Goal: Task Accomplishment & Management: Complete application form

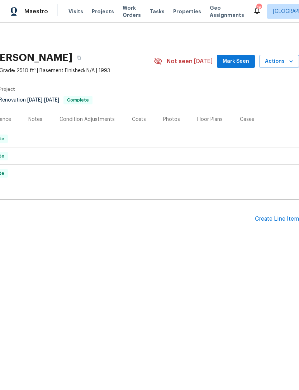
scroll to position [0, 106]
click at [247, 62] on span "Mark Seen" at bounding box center [236, 61] width 27 height 9
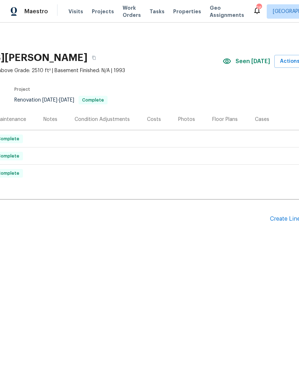
scroll to position [0, 90]
click at [290, 216] on div "Create Line Item" at bounding box center [293, 218] width 44 height 7
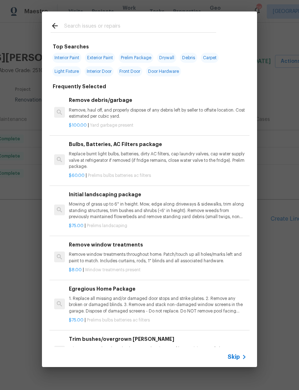
click at [111, 204] on p "Mowing of grass up to 6" in height. Mow, edge along driveways & sidewalks, trim…" at bounding box center [158, 210] width 178 height 18
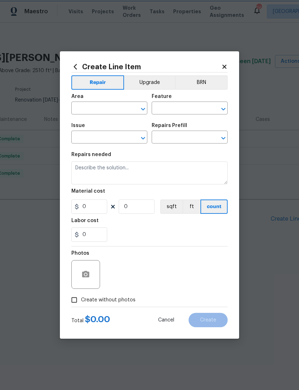
type input "Home Readiness Packages"
type input "Landscape Package"
type input "Initial landscaping package $75.00"
type textarea "Mowing of grass up to 6" in height. Mow, edge along driveways & sidewalks, trim…"
type input "75"
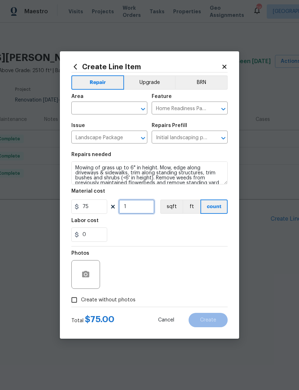
click at [142, 206] on input "1" at bounding box center [137, 206] width 36 height 14
type input "5"
click at [182, 242] on section "Repairs needed Mowing of grass up to 6" in height. Mow, edge along driveways & …" at bounding box center [149, 197] width 156 height 98
click at [76, 300] on input "Create without photos" at bounding box center [74, 300] width 14 height 14
checkbox input "true"
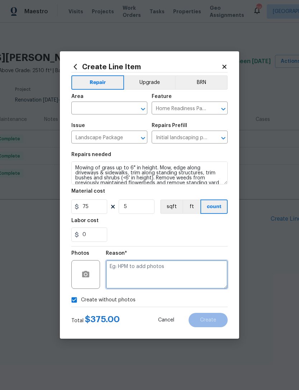
click at [137, 272] on textarea at bounding box center [167, 274] width 122 height 29
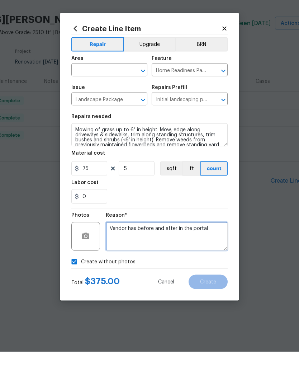
type textarea "Vendor has before and after in the portal"
click at [125, 103] on input "text" at bounding box center [99, 108] width 56 height 11
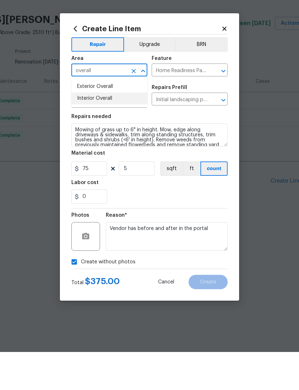
click at [101, 130] on li "Interior Overall" at bounding box center [109, 136] width 76 height 12
type input "Interior Overall"
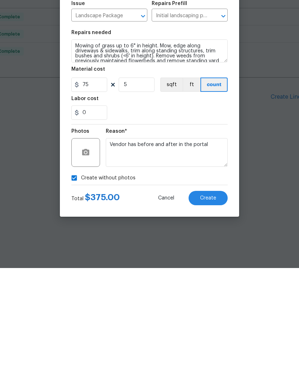
click at [214, 317] on span "Create" at bounding box center [208, 319] width 16 height 5
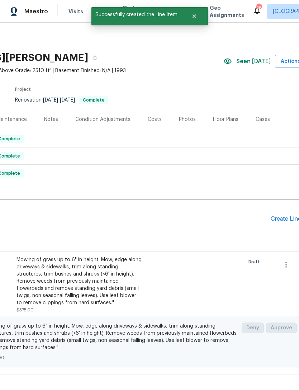
click at [286, 215] on div "Create Line Item" at bounding box center [293, 218] width 44 height 7
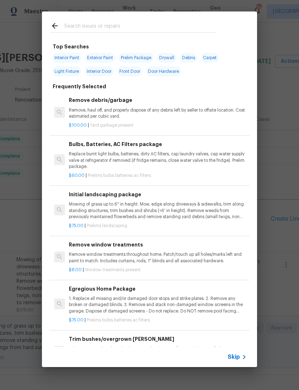
scroll to position [0, 0]
click at [92, 24] on input "text" at bounding box center [140, 27] width 152 height 11
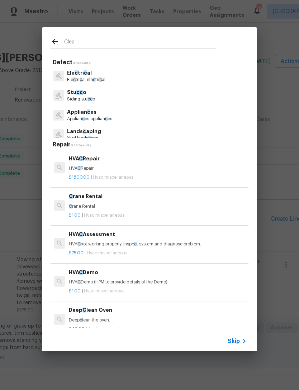
type input "Clean"
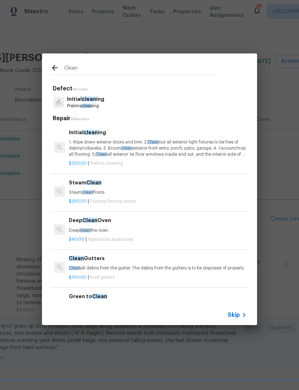
click at [98, 134] on h6 "Initial clean ing" at bounding box center [158, 132] width 178 height 8
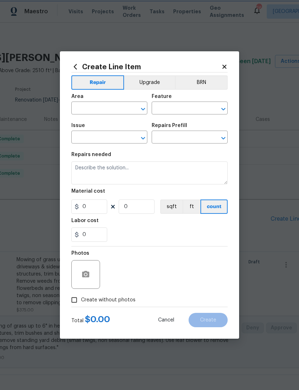
type input "Home Readiness Packages"
type input "Initial cleaning"
type input "Initial cleaning $250.00"
type textarea "1. Wipe down exterior doors and trim. 2. Clean out all exterior light fixtures …"
type input "250"
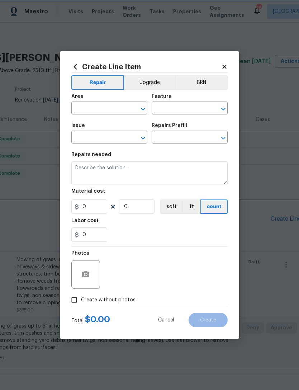
type input "1"
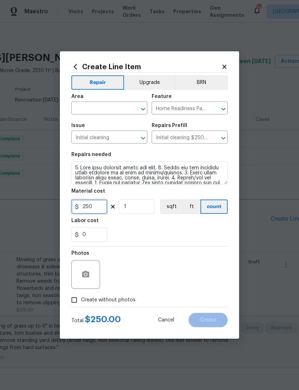
click at [99, 208] on input "250" at bounding box center [89, 206] width 36 height 14
type input "200"
click at [129, 97] on div "Area" at bounding box center [109, 98] width 76 height 9
click at [142, 105] on icon "Open" at bounding box center [143, 109] width 9 height 9
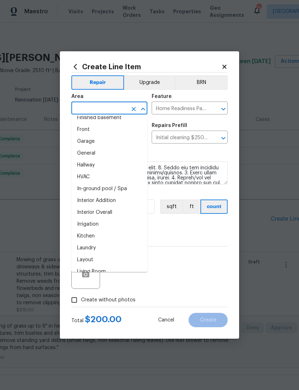
scroll to position [208, 0]
click at [110, 213] on li "Interior Overall" at bounding box center [109, 212] width 76 height 12
type input "Interior Overall"
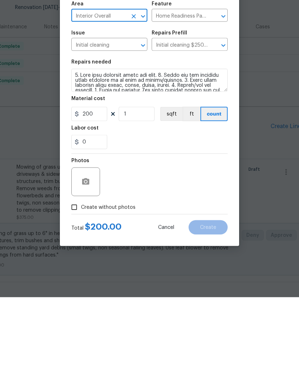
click at [80, 293] on input "Create without photos" at bounding box center [74, 300] width 14 height 14
checkbox input "true"
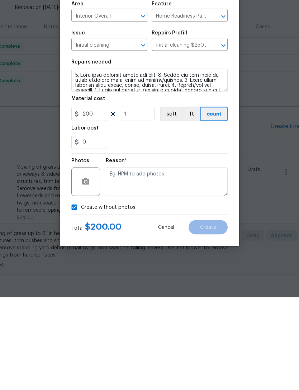
scroll to position [23, 0]
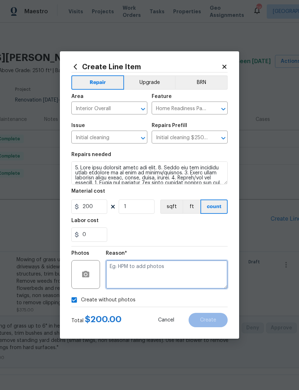
click at [142, 266] on textarea at bounding box center [167, 274] width 122 height 29
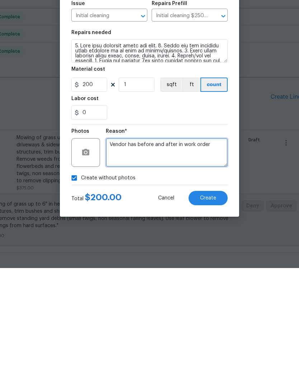
type textarea "Vendor has before and after in work order"
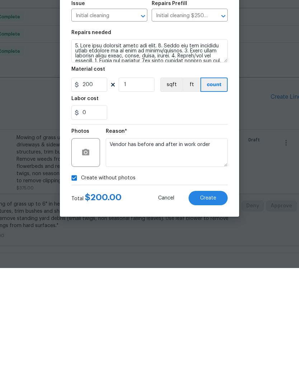
click at [214, 312] on button "Create" at bounding box center [207, 319] width 39 height 14
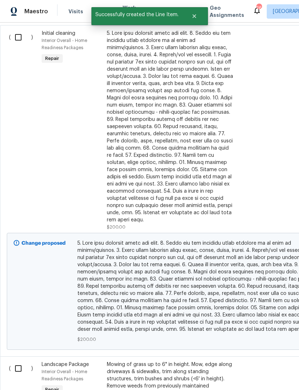
scroll to position [226, 0]
click at [25, 37] on input "checkbox" at bounding box center [21, 37] width 20 height 15
checkbox input "true"
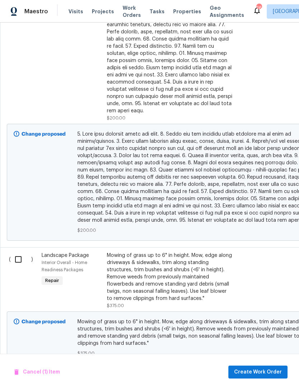
scroll to position [335, 0]
click at [24, 252] on input "checkbox" at bounding box center [21, 259] width 20 height 15
checkbox input "true"
click at [269, 370] on span "Create Work Order" at bounding box center [258, 371] width 48 height 9
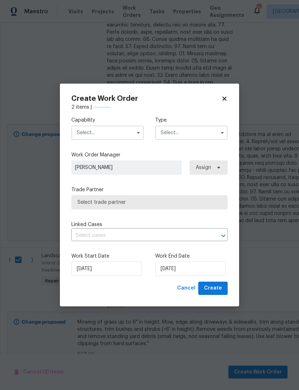
checkbox input "false"
click at [125, 128] on input "text" at bounding box center [107, 132] width 72 height 14
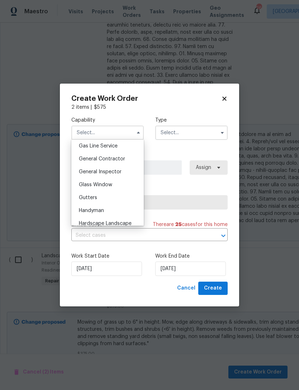
scroll to position [325, 0]
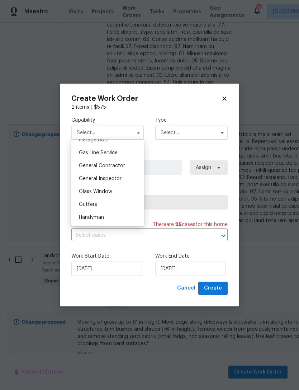
click at [118, 162] on div "General Contractor" at bounding box center [107, 165] width 69 height 13
type input "General Contractor"
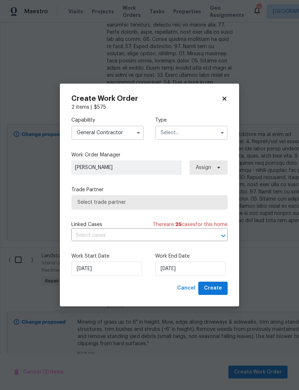
click at [204, 129] on input "text" at bounding box center [191, 132] width 72 height 14
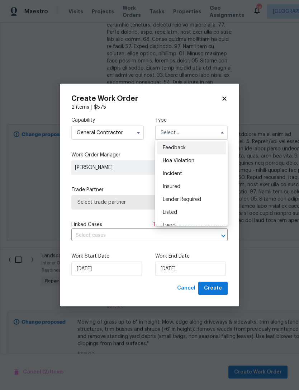
click at [176, 207] on div "Listed" at bounding box center [191, 212] width 69 height 13
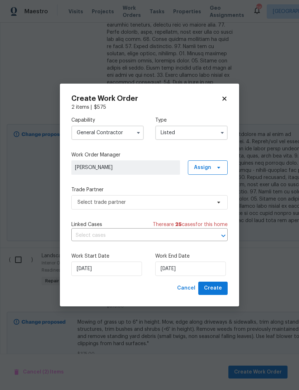
type input "Listed"
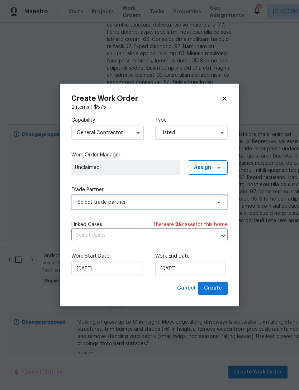
click at [220, 198] on span "Select trade partner" at bounding box center [149, 202] width 156 height 14
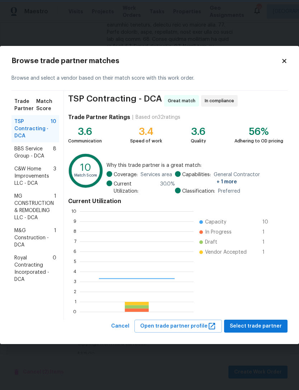
scroll to position [100, 114]
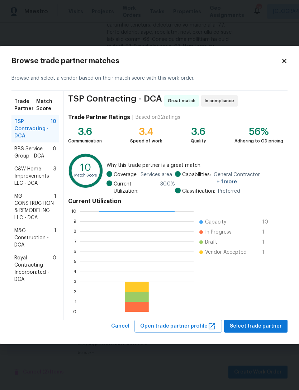
click at [30, 236] on span "M&G Construction - DCA" at bounding box center [34, 238] width 40 height 22
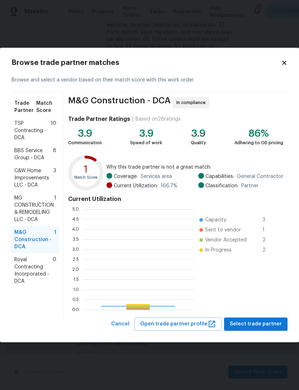
scroll to position [100, 111]
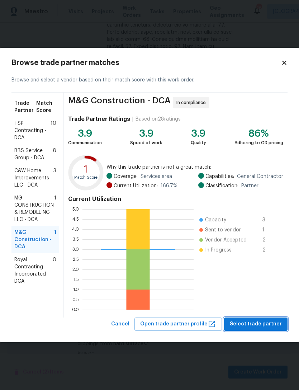
click at [262, 326] on span "Select trade partner" at bounding box center [256, 323] width 52 height 9
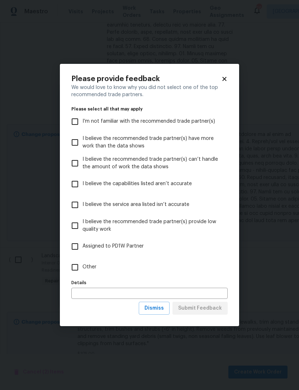
click at [77, 266] on input "Other" at bounding box center [74, 266] width 15 height 15
checkbox input "true"
click at [102, 292] on input "text" at bounding box center [149, 292] width 156 height 11
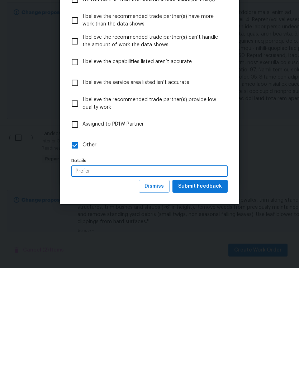
type input "Prefer"
click at [206, 304] on span "Submit Feedback" at bounding box center [200, 308] width 44 height 9
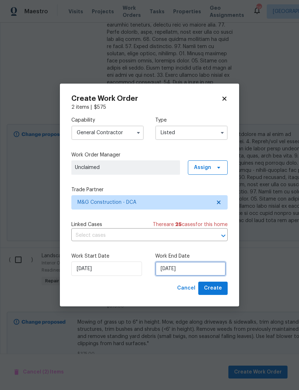
click at [183, 266] on input "9/23/2025" at bounding box center [190, 268] width 71 height 14
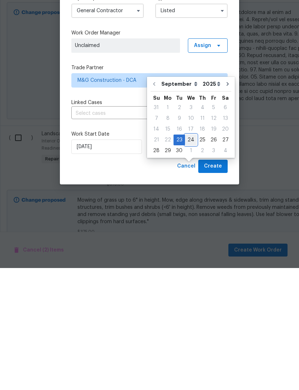
click at [190, 257] on div "24" at bounding box center [191, 262] width 12 height 10
type input "9/24/2025"
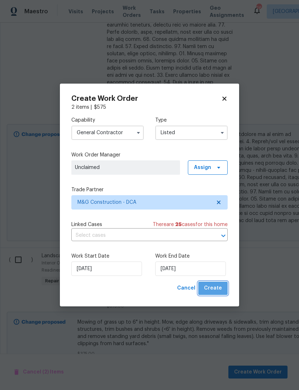
click at [217, 288] on span "Create" at bounding box center [213, 287] width 18 height 9
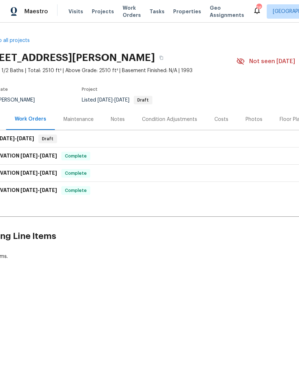
scroll to position [0, 20]
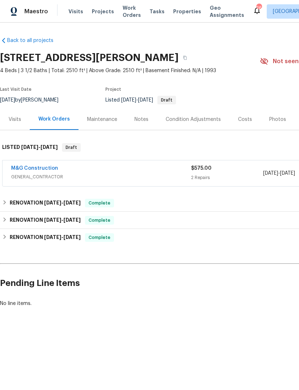
click at [69, 172] on div "M&G Construction" at bounding box center [101, 168] width 180 height 9
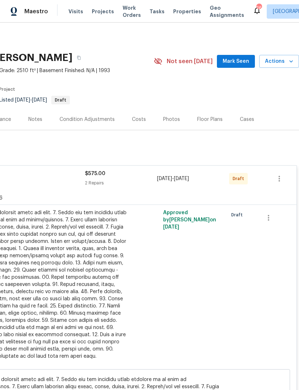
scroll to position [0, 106]
click at [281, 179] on icon "button" at bounding box center [279, 178] width 9 height 9
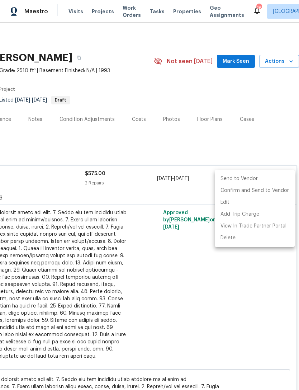
click at [247, 179] on li "Send to Vendor" at bounding box center [255, 179] width 80 height 12
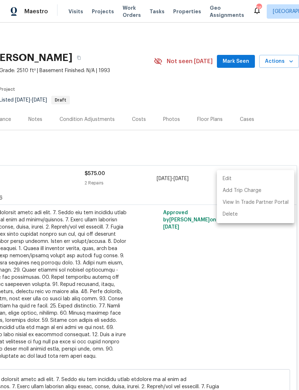
click at [240, 62] on div at bounding box center [149, 195] width 299 height 390
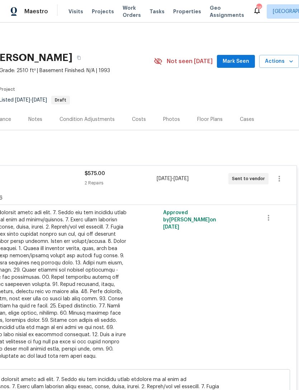
click at [249, 67] on button "Mark Seen" at bounding box center [236, 61] width 38 height 13
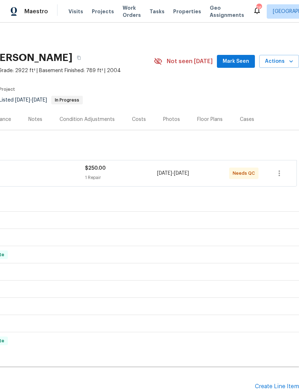
scroll to position [0, 106]
click at [279, 170] on icon "button" at bounding box center [279, 173] width 9 height 9
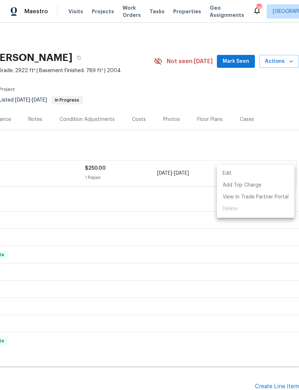
click at [135, 170] on div at bounding box center [149, 195] width 299 height 390
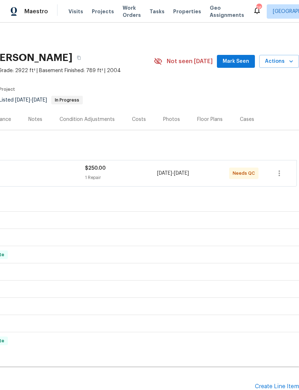
click at [213, 173] on div "9/16/2025 - 9/17/2025" at bounding box center [193, 172] width 72 height 17
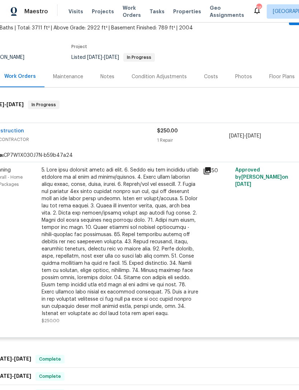
scroll to position [43, 33]
click at [153, 239] on div at bounding box center [120, 241] width 157 height 151
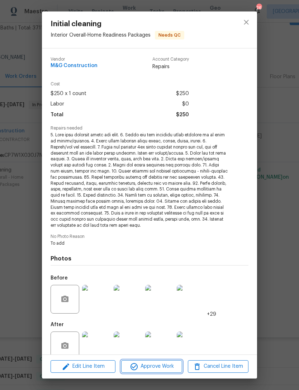
click at [164, 364] on span "Approve Work" at bounding box center [151, 366] width 56 height 9
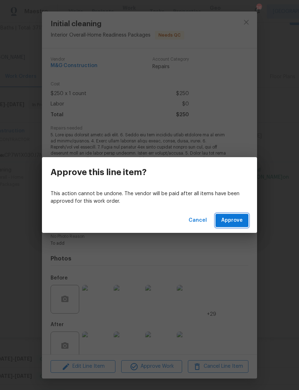
click at [237, 219] on span "Approve" at bounding box center [232, 220] width 22 height 9
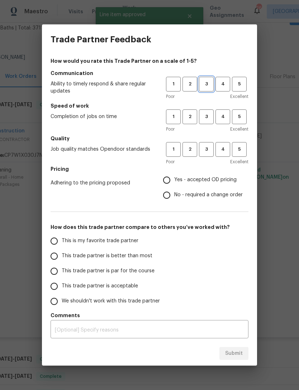
click at [206, 82] on span "3" at bounding box center [206, 84] width 13 height 8
click at [206, 110] on button "3" at bounding box center [206, 116] width 15 height 15
click at [206, 138] on h5 "Quality" at bounding box center [150, 138] width 198 height 7
click at [210, 147] on span "3" at bounding box center [206, 149] width 13 height 8
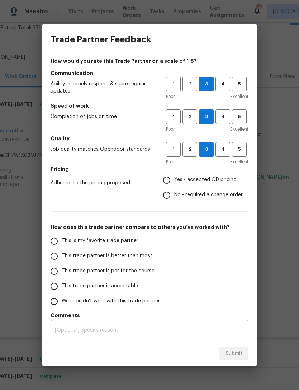
click at [167, 178] on input "Yes - accepted OD pricing" at bounding box center [166, 179] width 15 height 15
radio input "true"
click at [59, 267] on input "This trade partner is par for the course" at bounding box center [54, 270] width 15 height 15
click at [240, 352] on span "Submit" at bounding box center [234, 353] width 18 height 9
radio input "true"
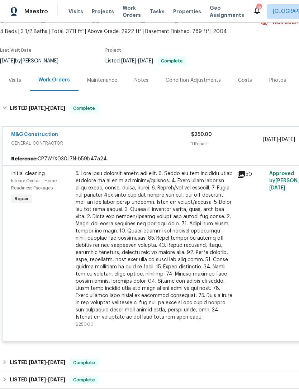
scroll to position [39, 0]
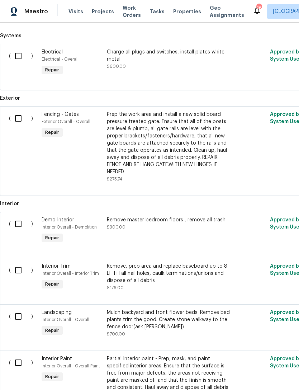
scroll to position [418, 0]
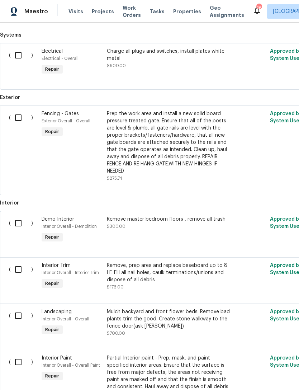
click at [20, 55] on input "checkbox" at bounding box center [21, 55] width 20 height 15
checkbox input "true"
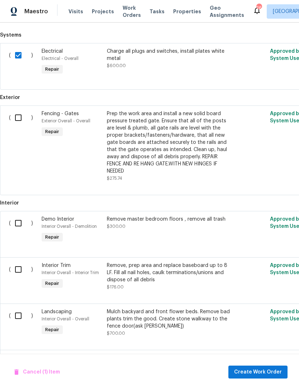
click at [14, 120] on input "checkbox" at bounding box center [21, 117] width 20 height 15
checkbox input "true"
click at [25, 217] on input "checkbox" at bounding box center [21, 222] width 20 height 15
checkbox input "true"
click at [25, 264] on input "checkbox" at bounding box center [21, 269] width 20 height 15
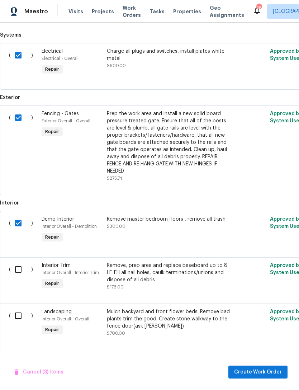
checkbox input "true"
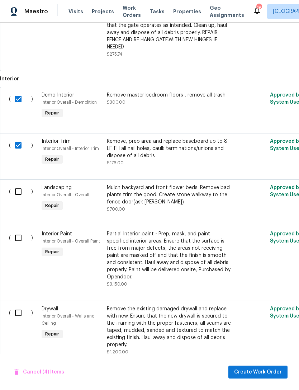
scroll to position [542, 0]
click at [26, 234] on input "checkbox" at bounding box center [21, 237] width 20 height 15
checkbox input "true"
click at [24, 185] on input "checkbox" at bounding box center [21, 191] width 20 height 15
checkbox input "true"
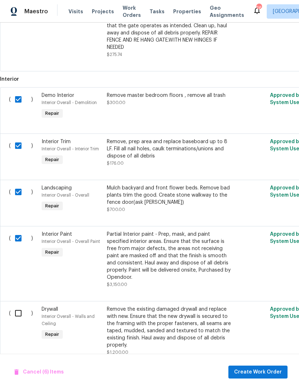
click at [25, 312] on input "checkbox" at bounding box center [21, 312] width 20 height 15
checkbox input "true"
click at [268, 372] on span "Create Work Order" at bounding box center [258, 371] width 48 height 9
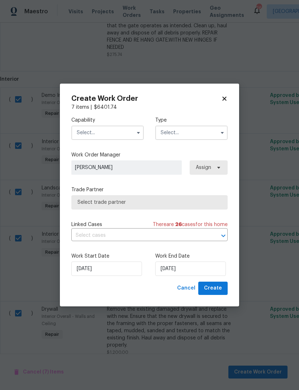
click at [118, 131] on input "text" at bounding box center [107, 132] width 72 height 14
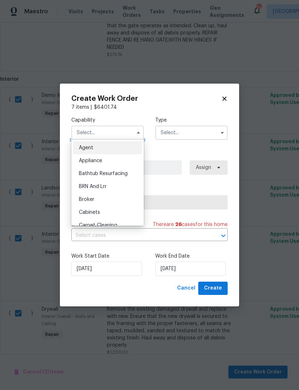
checkbox input "false"
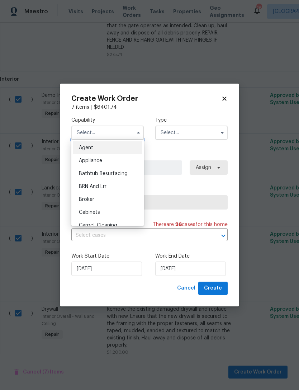
checkbox input "false"
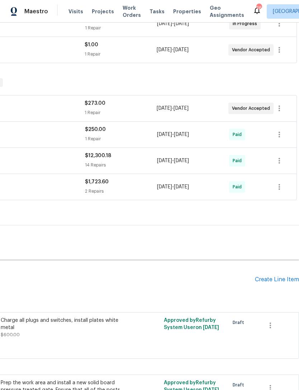
scroll to position [149, 106]
click at [279, 276] on div "Create Line Item" at bounding box center [277, 279] width 44 height 7
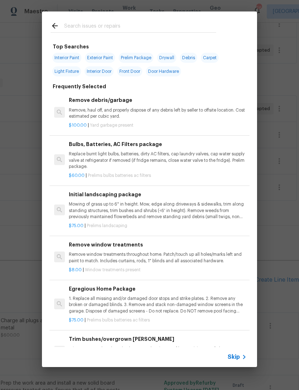
click at [78, 24] on input "text" at bounding box center [140, 27] width 152 height 11
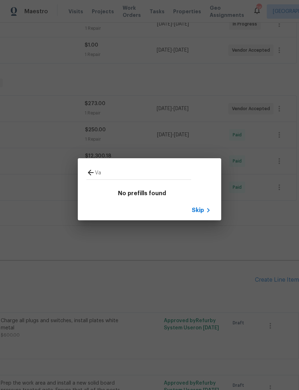
type input "V"
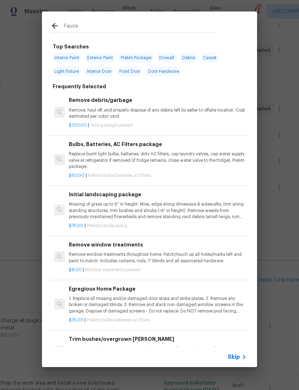
type input "Faucet"
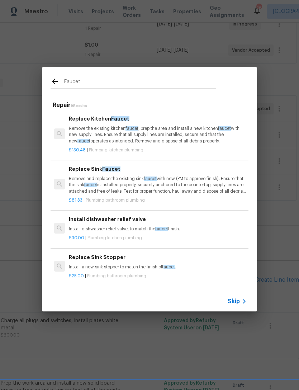
click at [120, 184] on p "Remove and replace the existing sink faucet with new (PM to approve finish). En…" at bounding box center [158, 185] width 178 height 18
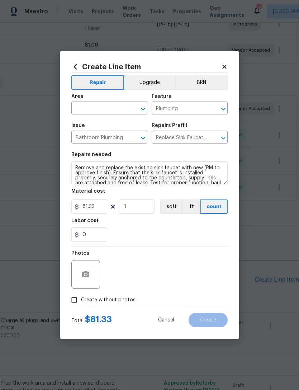
click at [81, 300] on input "Create without photos" at bounding box center [74, 300] width 14 height 14
checkbox input "true"
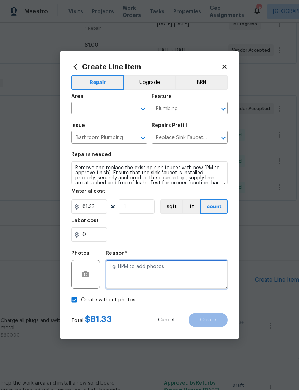
click at [147, 273] on textarea at bounding box center [167, 274] width 122 height 29
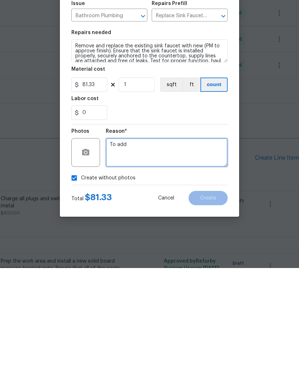
type textarea "To add"
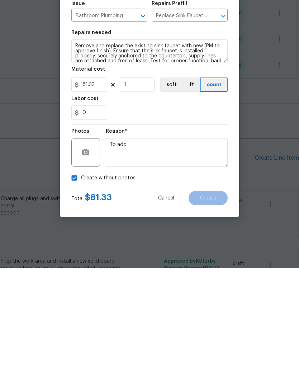
click at [223, 293] on div "Create without photos" at bounding box center [149, 300] width 156 height 14
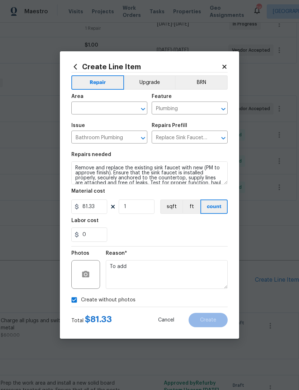
click at [140, 105] on icon "Open" at bounding box center [143, 109] width 9 height 9
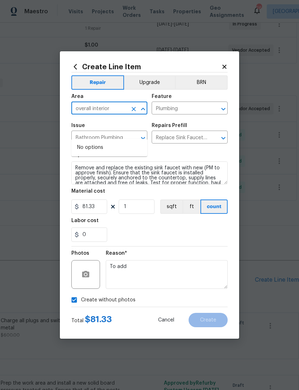
type input "overall"
click at [99, 153] on li "Interior Overall" at bounding box center [109, 159] width 76 height 12
type input "Interior Overall"
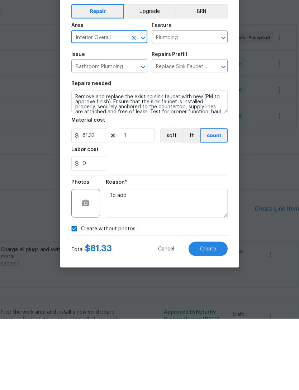
click at [218, 312] on button "Create" at bounding box center [207, 319] width 39 height 14
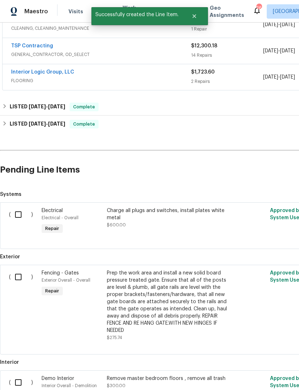
scroll to position [262, 0]
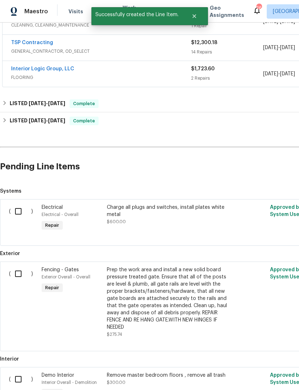
click at [19, 204] on input "checkbox" at bounding box center [21, 211] width 20 height 15
checkbox input "true"
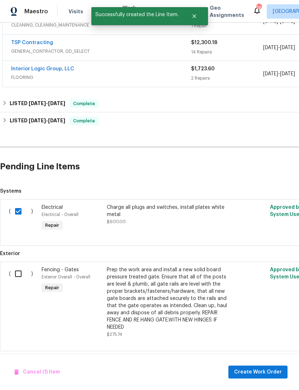
click at [23, 266] on input "checkbox" at bounding box center [21, 273] width 20 height 15
checkbox input "true"
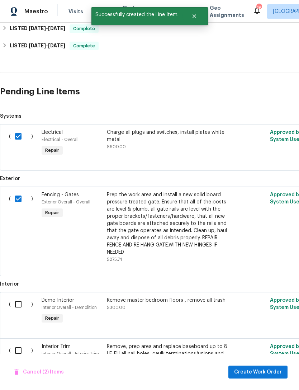
scroll to position [341, 0]
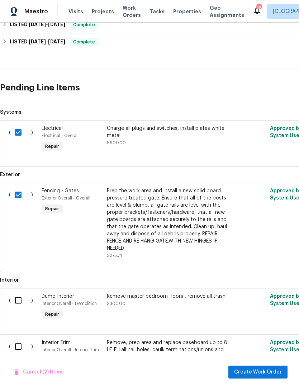
click at [22, 339] on input "checkbox" at bounding box center [21, 346] width 20 height 15
checkbox input "true"
click at [24, 292] on input "checkbox" at bounding box center [21, 299] width 20 height 15
checkbox input "true"
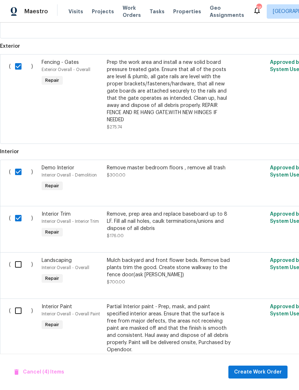
scroll to position [470, 0]
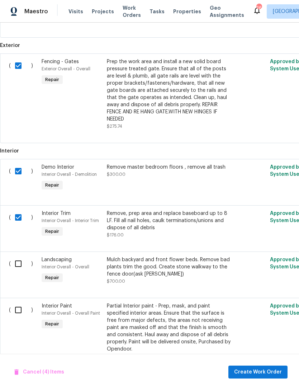
click at [23, 256] on input "checkbox" at bounding box center [21, 263] width 20 height 15
checkbox input "true"
click at [21, 302] on input "checkbox" at bounding box center [21, 309] width 20 height 15
checkbox input "true"
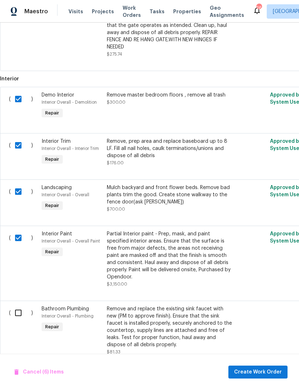
scroll to position [543, 0]
click at [18, 305] on input "checkbox" at bounding box center [21, 312] width 20 height 15
checkbox input "true"
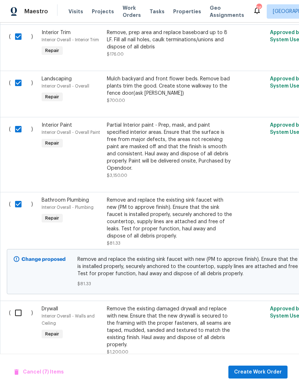
scroll to position [651, 0]
click at [20, 305] on input "checkbox" at bounding box center [21, 312] width 20 height 15
checkbox input "true"
click at [267, 374] on span "Create Work Order" at bounding box center [258, 371] width 48 height 9
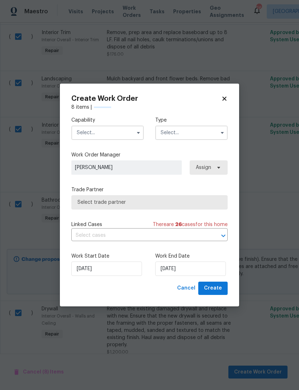
checkbox input "false"
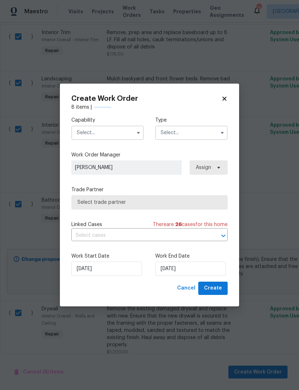
checkbox input "false"
click at [135, 133] on icon "button" at bounding box center [138, 133] width 6 height 6
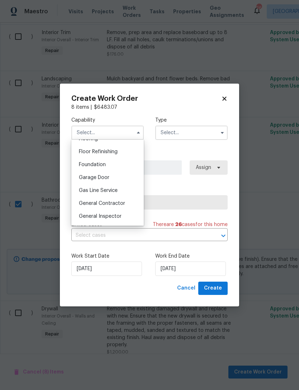
scroll to position [288, 0]
click at [110, 204] on span "General Contractor" at bounding box center [102, 202] width 46 height 5
type input "General Contractor"
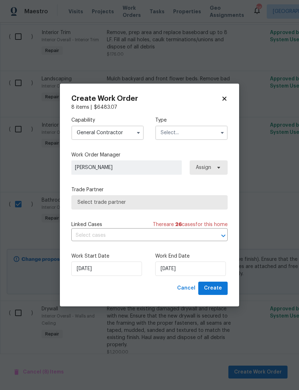
click at [186, 132] on input "text" at bounding box center [191, 132] width 72 height 14
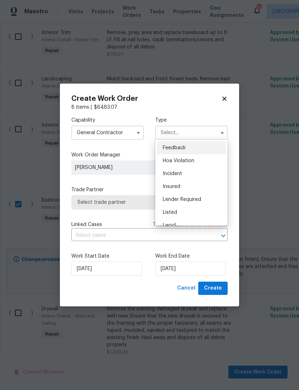
click at [174, 211] on span "Listed" at bounding box center [170, 212] width 14 height 5
type input "Listed"
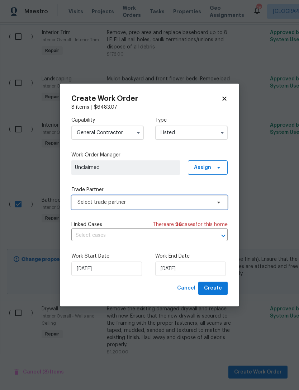
click at [156, 201] on span "Select trade partner" at bounding box center [144, 202] width 134 height 7
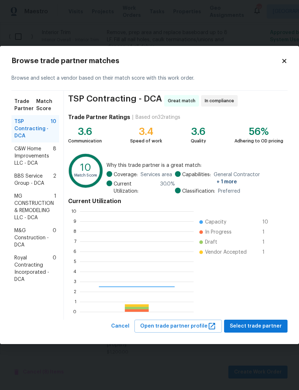
scroll to position [100, 114]
click at [28, 239] on span "M&G Construction - DCA" at bounding box center [33, 238] width 38 height 22
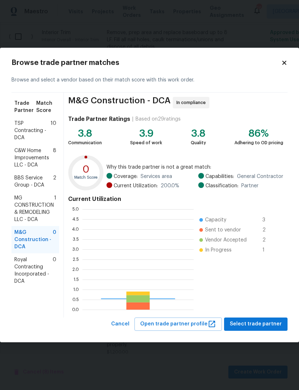
scroll to position [100, 111]
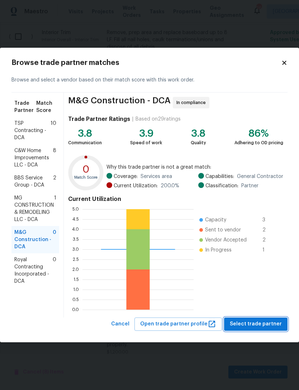
click at [270, 321] on span "Select trade partner" at bounding box center [256, 323] width 52 height 9
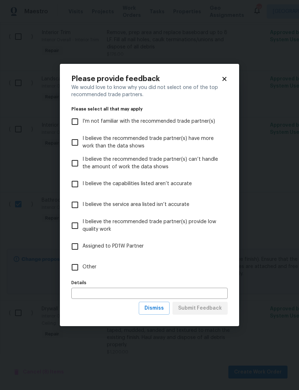
click at [79, 265] on input "Other" at bounding box center [74, 266] width 15 height 15
checkbox input "true"
click at [112, 292] on input "text" at bounding box center [149, 292] width 156 height 11
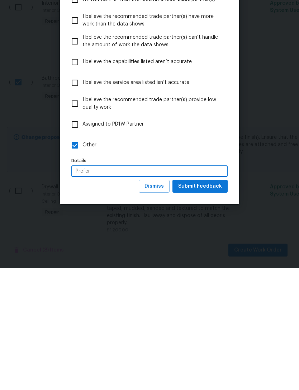
type input "Prefer"
click at [205, 304] on span "Submit Feedback" at bounding box center [200, 308] width 44 height 9
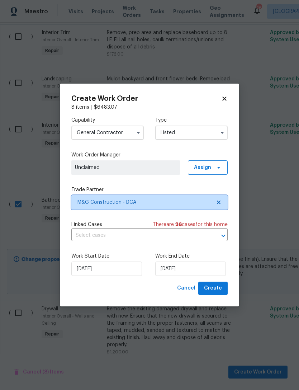
click at [221, 199] on span "M&G Construction - DCA" at bounding box center [149, 202] width 156 height 14
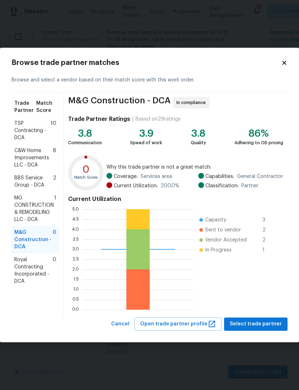
click at [35, 275] on span "Royal Contracting Incorporated - DCA" at bounding box center [33, 270] width 38 height 29
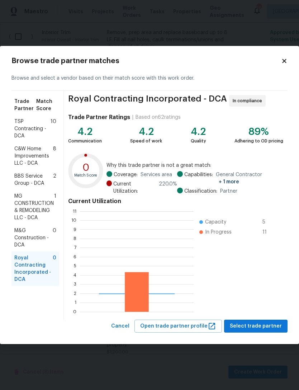
scroll to position [100, 114]
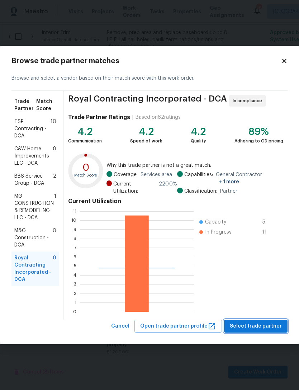
click at [258, 325] on span "Select trade partner" at bounding box center [256, 325] width 52 height 9
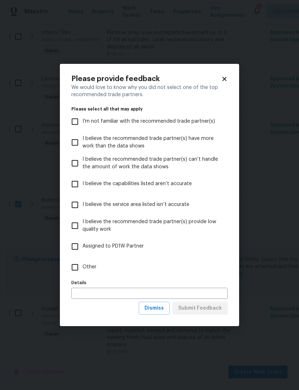
click at [77, 266] on input "Other" at bounding box center [74, 266] width 15 height 15
checkbox input "true"
click at [114, 293] on input "text" at bounding box center [149, 292] width 156 height 11
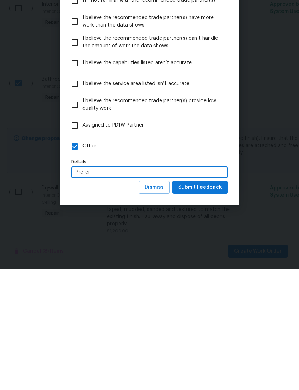
type input "Prefer"
click at [207, 304] on span "Submit Feedback" at bounding box center [200, 308] width 44 height 9
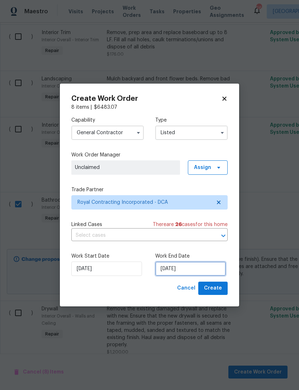
click at [188, 273] on input "9/23/2025" at bounding box center [190, 268] width 71 height 14
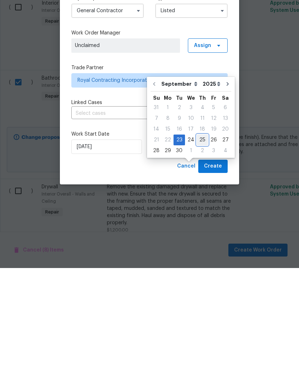
click at [201, 257] on div "25" at bounding box center [202, 262] width 11 height 10
type input "9/25/2025"
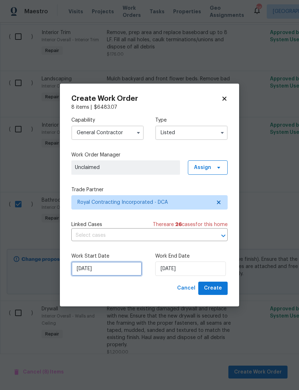
click at [96, 264] on input "9/23/2025" at bounding box center [106, 268] width 71 height 14
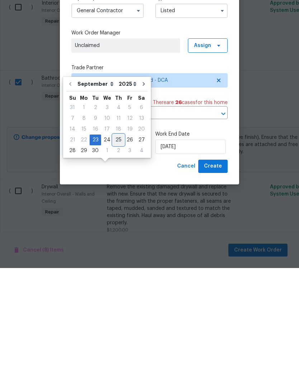
click at [118, 257] on div "25" at bounding box center [118, 262] width 11 height 10
type input "9/25/2025"
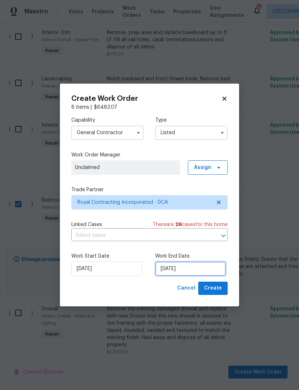
click at [186, 269] on input "9/25/2025" at bounding box center [190, 268] width 71 height 14
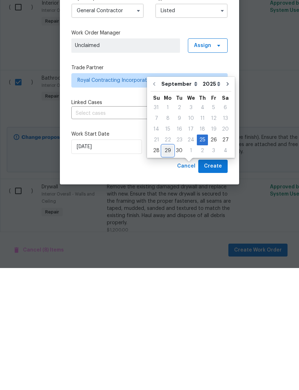
click at [169, 267] on div "29" at bounding box center [167, 272] width 11 height 10
type input "9/29/2025"
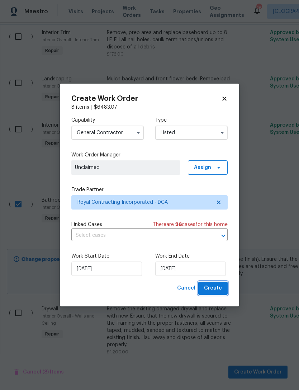
click at [218, 287] on span "Create" at bounding box center [213, 287] width 18 height 9
checkbox input "false"
click at [33, 303] on div "( )" at bounding box center [23, 330] width 33 height 54
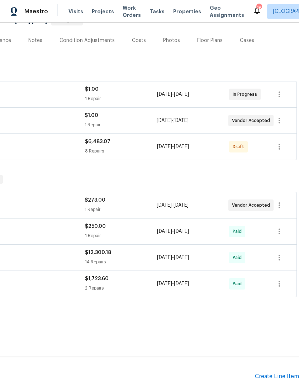
scroll to position [77, 106]
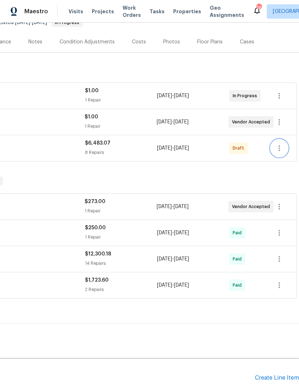
click at [282, 147] on icon "button" at bounding box center [279, 148] width 9 height 9
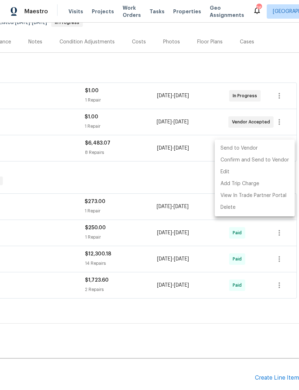
click at [235, 150] on li "Send to Vendor" at bounding box center [255, 148] width 80 height 12
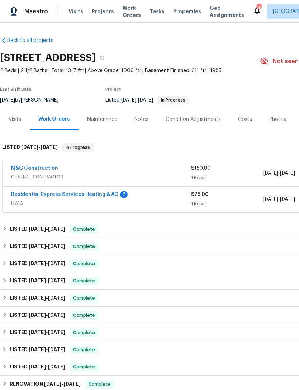
click at [144, 201] on span "HVAC" at bounding box center [101, 202] width 180 height 7
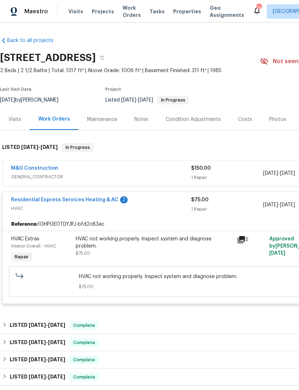
click at [59, 201] on link "Residential Express Services Heating & AC" at bounding box center [64, 199] width 107 height 5
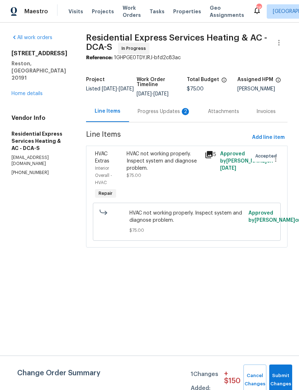
click at [156, 111] on div "Progress Updates 2" at bounding box center [164, 111] width 53 height 7
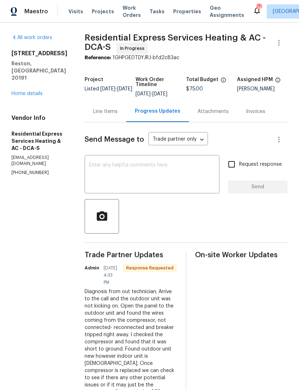
click at [122, 165] on textarea at bounding box center [152, 174] width 126 height 25
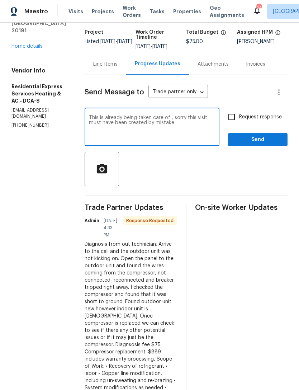
scroll to position [48, 0]
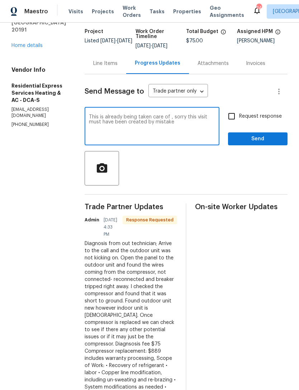
type textarea "This is already being taken care of , sorry this visit must have been created b…"
click at [261, 140] on span "Send" at bounding box center [258, 138] width 48 height 9
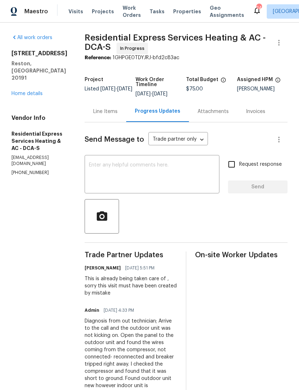
scroll to position [0, 0]
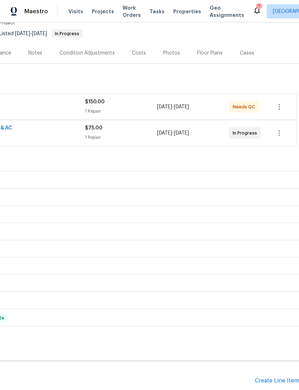
scroll to position [65, 106]
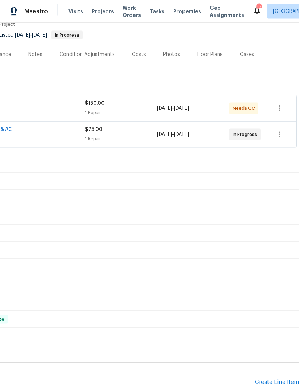
click at [282, 378] on div "Create Line Item" at bounding box center [277, 381] width 44 height 7
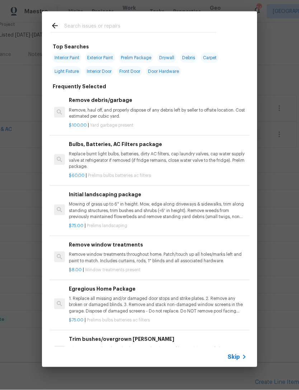
scroll to position [11, 0]
click at [87, 22] on input "text" at bounding box center [140, 27] width 152 height 11
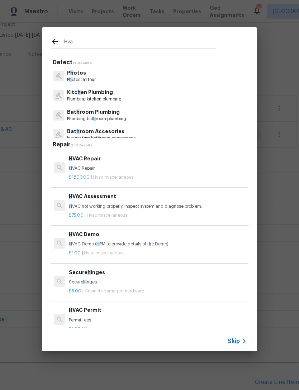
type input "Hvac"
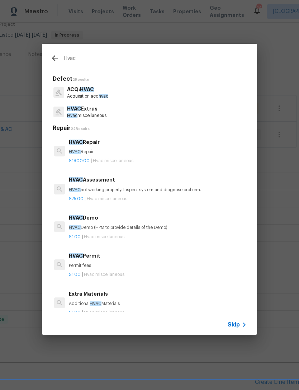
click at [86, 140] on h6 "HVAC Repair" at bounding box center [158, 142] width 178 height 8
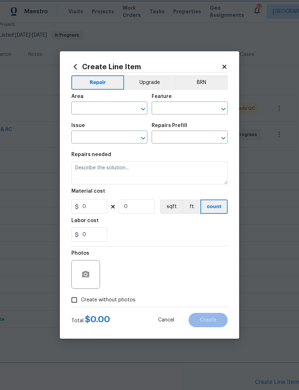
type input "HVAC"
type input "HVAC Extras"
type input "HVAC Repair $1,800.00"
type textarea "HVAC Repair"
type input "1800"
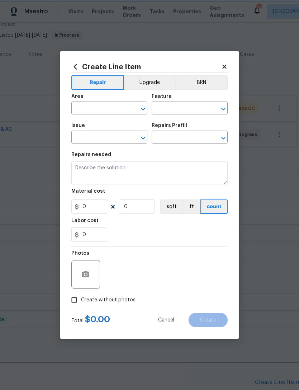
type input "1"
click at [139, 106] on icon "Open" at bounding box center [143, 109] width 9 height 9
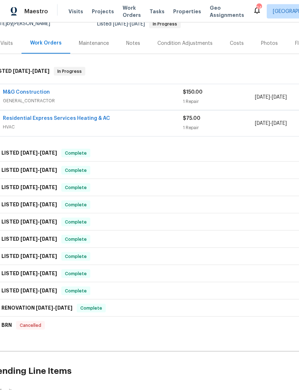
scroll to position [76, 11]
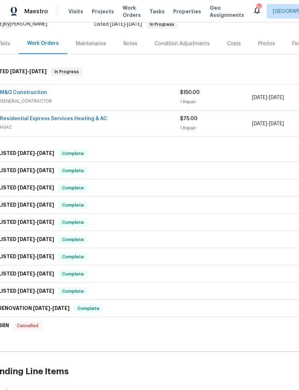
click at [76, 116] on link "Residential Express Services Heating & AC" at bounding box center [53, 118] width 107 height 5
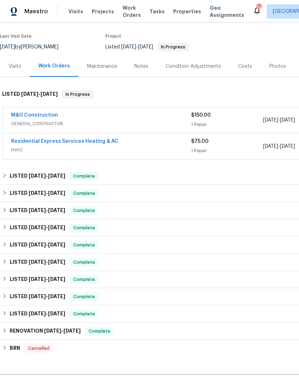
scroll to position [54, 0]
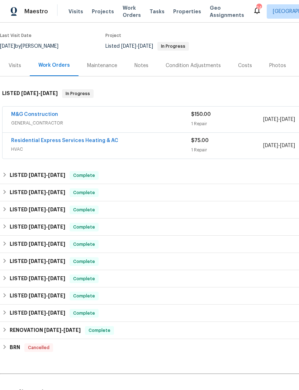
click at [218, 142] on div "$75.00" at bounding box center [227, 140] width 72 height 7
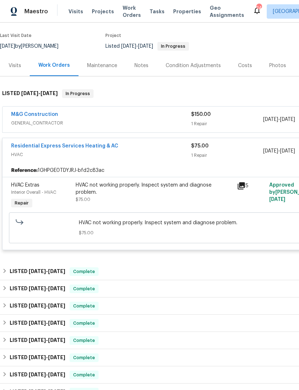
click at [182, 200] on div "HVAC not working properly. Inspect system and diagnose problem. $75.00" at bounding box center [154, 192] width 157 height 22
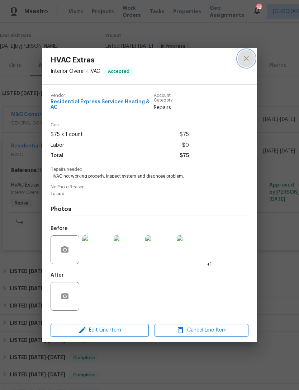
click at [247, 58] on icon "close" at bounding box center [246, 58] width 9 height 9
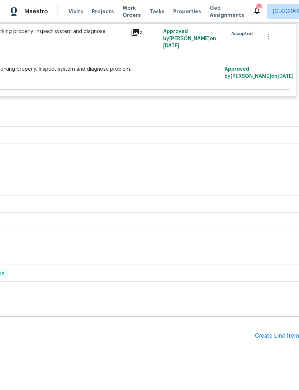
scroll to position [207, 106]
click at [281, 339] on div "Create Line Item" at bounding box center [277, 335] width 44 height 7
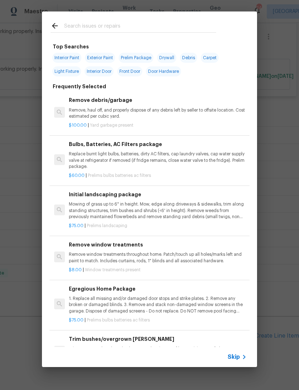
scroll to position [0, 0]
click at [91, 29] on input "text" at bounding box center [140, 27] width 152 height 11
type input "Hvac"
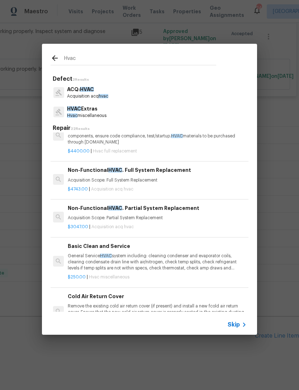
scroll to position [212, 1]
click at [102, 209] on h6 "Non-Functional HVAC . Partial System Replacement" at bounding box center [157, 208] width 178 height 8
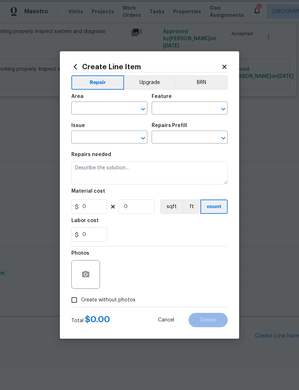
type input "Acquisition"
type input "ACQ: HVAC"
type textarea "Acquisition Scope: Partial System Replacement"
type input "1"
type input "Non-Functional HVAC. Partial System Replacement $3,047.00"
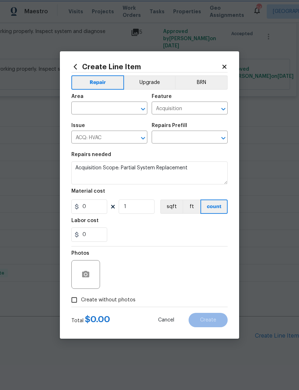
type input "3047"
click at [79, 301] on input "Create without photos" at bounding box center [74, 300] width 14 height 14
checkbox input "true"
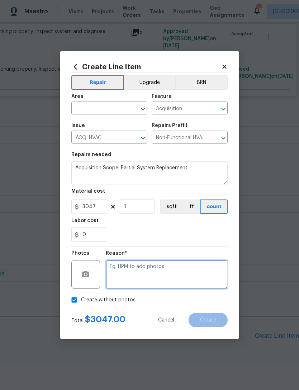
click at [127, 269] on textarea at bounding box center [167, 274] width 122 height 29
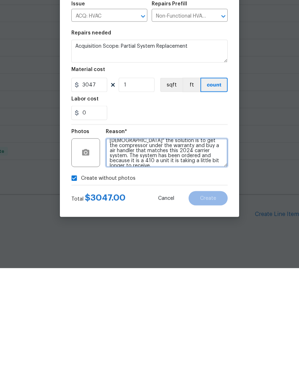
scroll to position [26, 0]
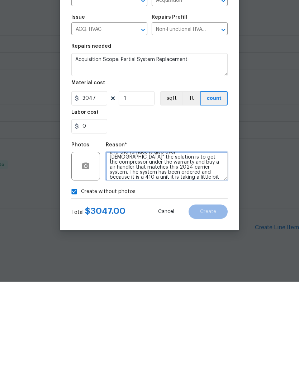
type textarea "This unit is under warranty from carrier and Steve from BBS services has also o…"
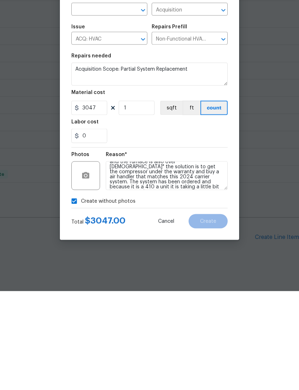
scroll to position [0, 0]
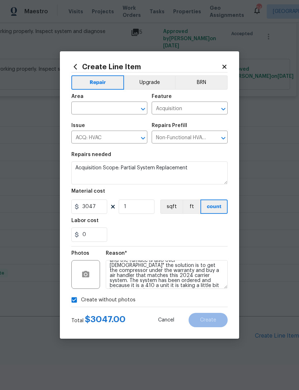
click at [138, 105] on div at bounding box center [138, 109] width 19 height 10
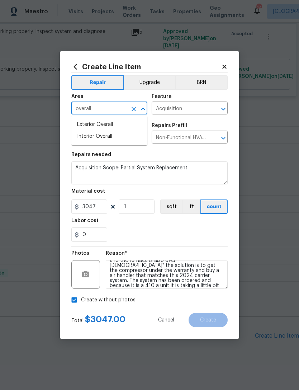
click at [99, 137] on li "Interior Overall" at bounding box center [109, 136] width 76 height 12
type input "Interior Overall"
click at [207, 320] on button "Create" at bounding box center [207, 319] width 39 height 14
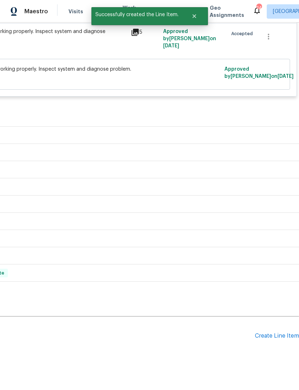
click at [280, 371] on div "Back to all projects 11184 Silentwood Ln, Reston, VA 20191 2 Beds | 2 1/2 Baths…" at bounding box center [149, 206] width 299 height 367
click at [279, 338] on div "Create Line Item" at bounding box center [277, 335] width 44 height 7
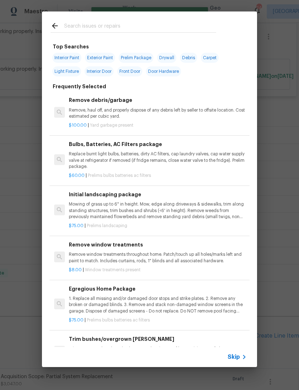
click at [278, 357] on div "Top Searches Interior Paint Exterior Paint Prelim Package Drywall Debris Carpet…" at bounding box center [149, 189] width 299 height 378
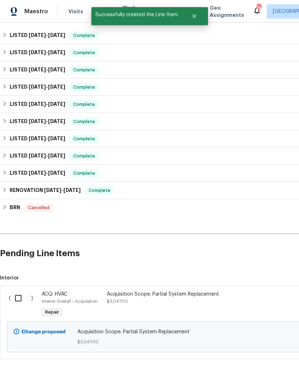
scroll to position [289, 0]
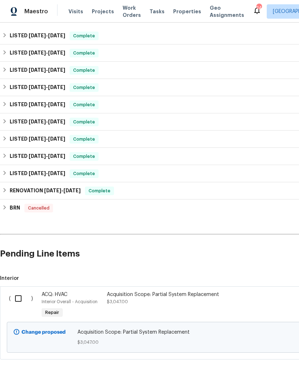
click at [22, 304] on input "checkbox" at bounding box center [21, 298] width 20 height 15
checkbox input "true"
click at [255, 373] on span "Create Work Order" at bounding box center [258, 371] width 48 height 9
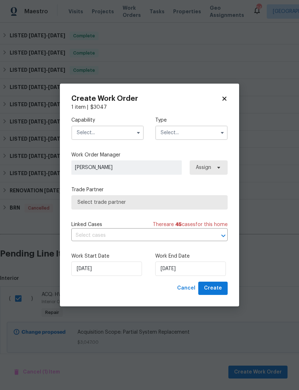
click at [115, 131] on input "text" at bounding box center [107, 132] width 72 height 14
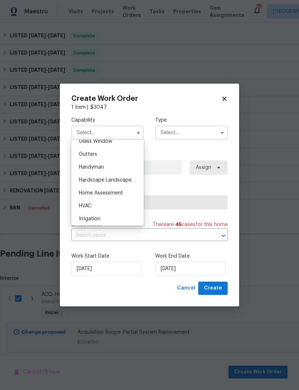
scroll to position [377, 0]
click at [87, 204] on span "HVAC" at bounding box center [85, 203] width 13 height 5
type input "HVAC"
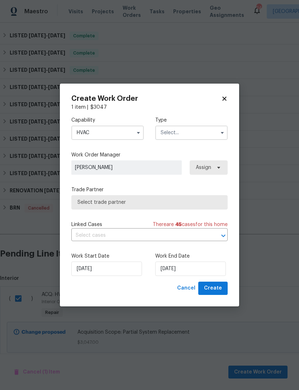
click at [188, 132] on input "text" at bounding box center [191, 132] width 72 height 14
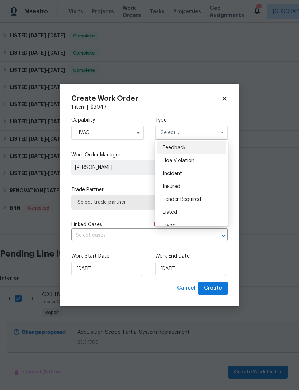
click at [172, 212] on span "Listed" at bounding box center [170, 212] width 14 height 5
type input "Listed"
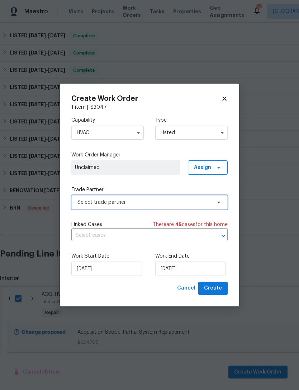
click at [115, 202] on span "Select trade partner" at bounding box center [144, 202] width 134 height 7
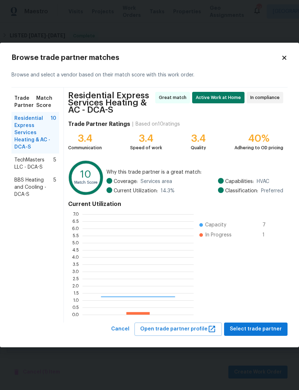
scroll to position [100, 111]
click at [34, 196] on span "BBS Heating and Cooling - DCA-S" at bounding box center [33, 187] width 39 height 22
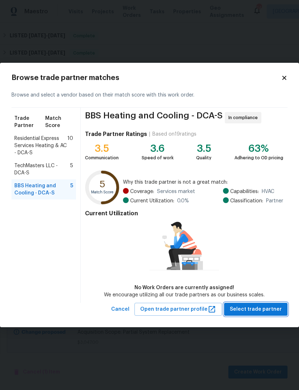
click at [263, 310] on span "Select trade partner" at bounding box center [256, 309] width 52 height 9
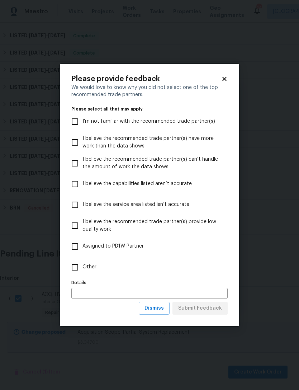
click at [80, 268] on input "Other" at bounding box center [74, 266] width 15 height 15
checkbox input "true"
click at [105, 295] on input "text" at bounding box center [149, 292] width 156 height 11
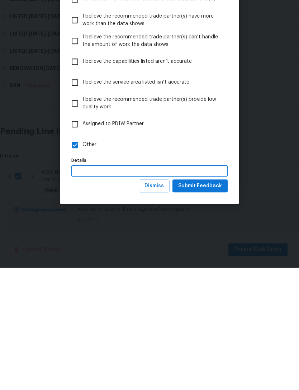
scroll to position [23, 0]
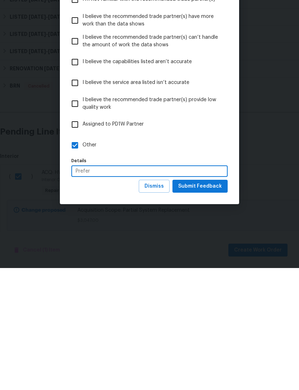
type input "Prefer"
click at [205, 304] on span "Submit Feedback" at bounding box center [200, 308] width 44 height 9
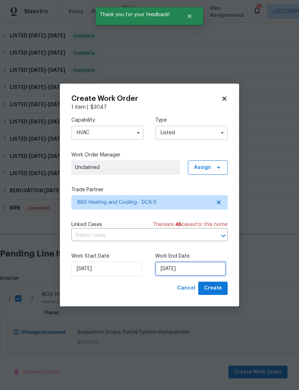
click at [187, 266] on input "9/23/2025" at bounding box center [190, 268] width 71 height 14
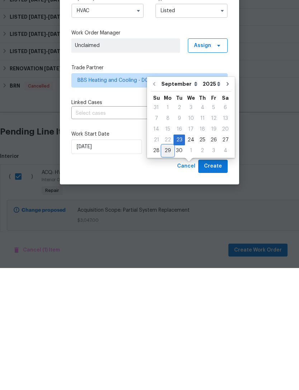
click at [167, 267] on div "29" at bounding box center [167, 272] width 11 height 10
type input "9/29/2025"
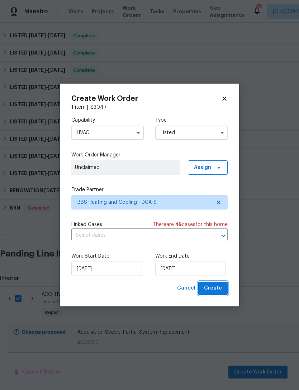
click at [220, 286] on span "Create" at bounding box center [213, 287] width 18 height 9
checkbox input "false"
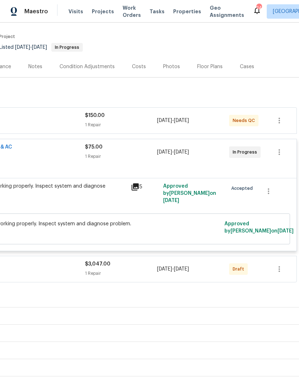
scroll to position [52, 106]
click at [280, 265] on icon "button" at bounding box center [279, 269] width 9 height 9
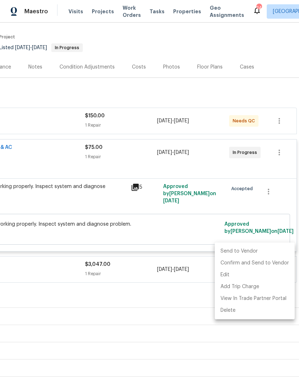
click at [241, 250] on li "Send to Vendor" at bounding box center [255, 251] width 80 height 12
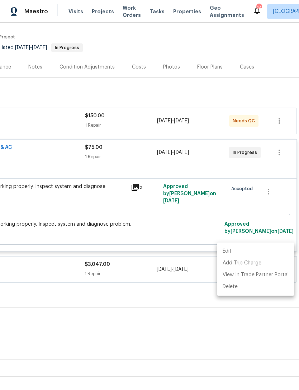
click at [125, 96] on div at bounding box center [149, 195] width 299 height 390
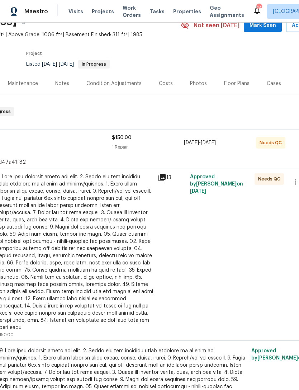
scroll to position [36, 79]
click at [138, 358] on span at bounding box center [124, 397] width 248 height 100
click at [171, 361] on span at bounding box center [124, 397] width 248 height 100
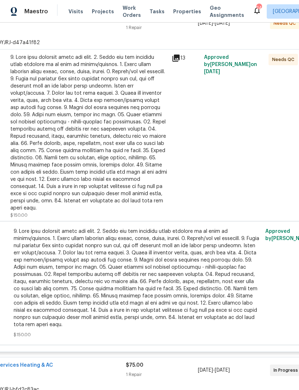
scroll to position [183, 59]
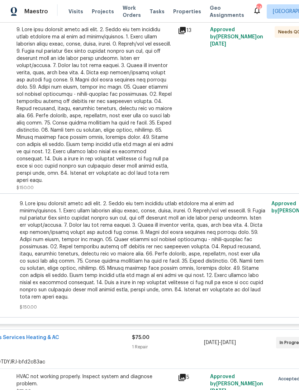
click at [158, 230] on span at bounding box center [144, 250] width 248 height 100
click at [132, 105] on div at bounding box center [94, 105] width 157 height 158
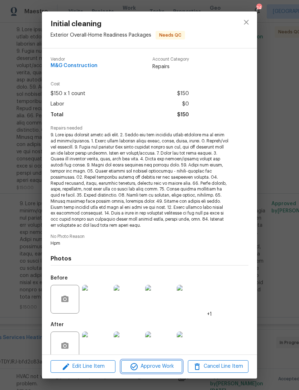
click at [161, 366] on span "Approve Work" at bounding box center [151, 366] width 56 height 9
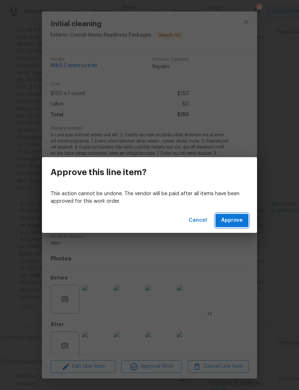
click at [234, 221] on span "Approve" at bounding box center [232, 220] width 22 height 9
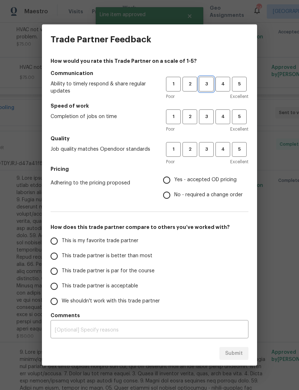
click at [210, 87] on span "3" at bounding box center [206, 84] width 13 height 8
click at [212, 117] on span "3" at bounding box center [206, 117] width 13 height 8
click at [209, 143] on button "3" at bounding box center [206, 149] width 15 height 15
click at [171, 180] on input "Yes - accepted OD pricing" at bounding box center [166, 179] width 15 height 15
radio input "true"
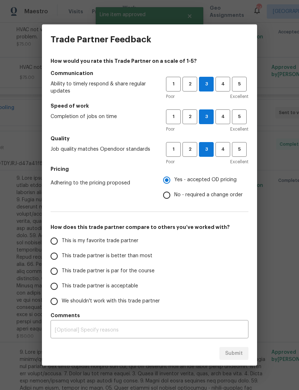
click at [61, 269] on input "This trade partner is par for the course" at bounding box center [54, 270] width 15 height 15
click at [235, 356] on span "Submit" at bounding box center [234, 353] width 18 height 9
radio input "true"
radio input "false"
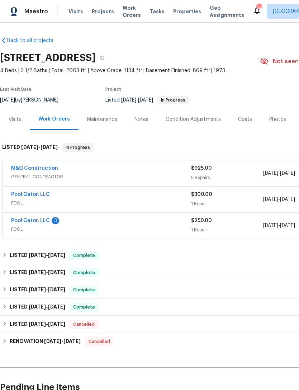
click at [41, 218] on link "Pool Gator, LLC" at bounding box center [30, 220] width 39 height 5
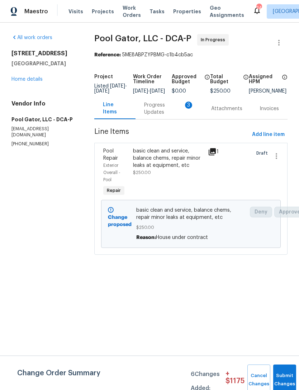
click at [173, 215] on span "basic clean and service, balance chems, repair minor leaks at equipment, etc" at bounding box center [190, 213] width 109 height 14
click at [170, 221] on span "basic clean and service, balance chems, repair minor leaks at equipment, etc" at bounding box center [190, 213] width 109 height 14
click at [281, 379] on span "Submit Changes" at bounding box center [285, 379] width 16 height 16
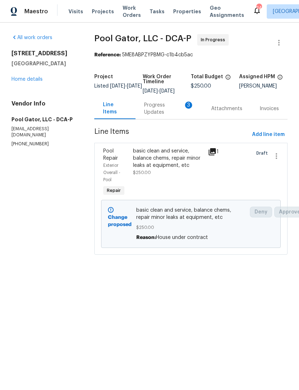
click at [155, 112] on div "Progress Updates 3" at bounding box center [169, 108] width 50 height 14
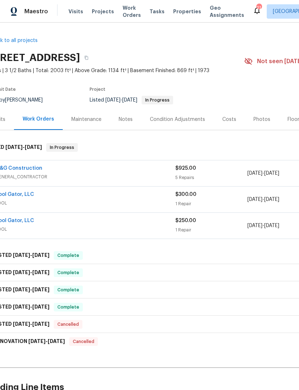
scroll to position [0, 16]
click at [137, 177] on span "GENERAL_CONTRACTOR" at bounding box center [85, 176] width 180 height 7
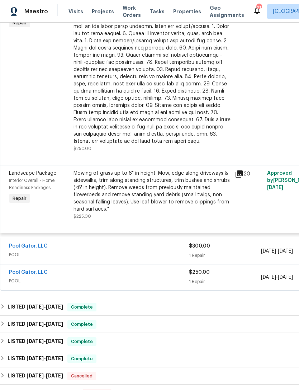
scroll to position [375, 3]
click at [188, 204] on div "Mowing of grass up to 6" in height. Mow, edge along driveways & sidewalks, trim…" at bounding box center [151, 191] width 157 height 43
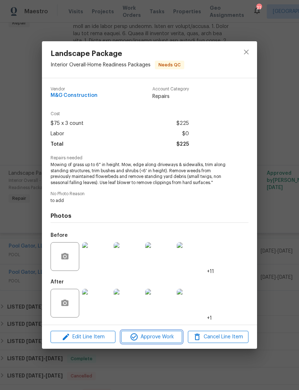
click at [155, 340] on span "Approve Work" at bounding box center [151, 336] width 56 height 9
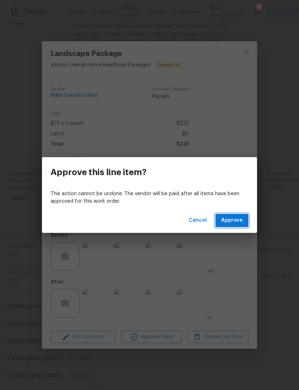
click at [239, 216] on span "Approve" at bounding box center [232, 220] width 22 height 9
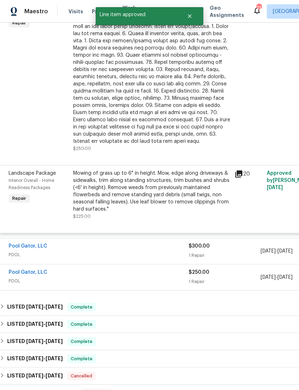
click at [182, 129] on div at bounding box center [151, 69] width 157 height 151
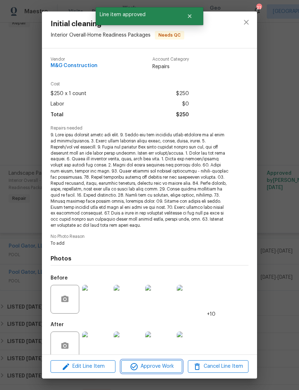
click at [161, 366] on span "Approve Work" at bounding box center [151, 366] width 56 height 9
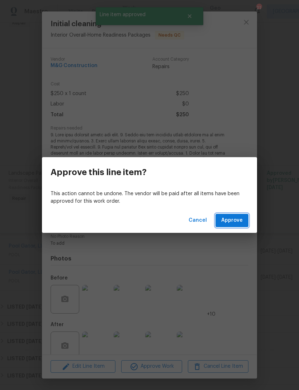
click at [236, 218] on span "Approve" at bounding box center [232, 220] width 22 height 9
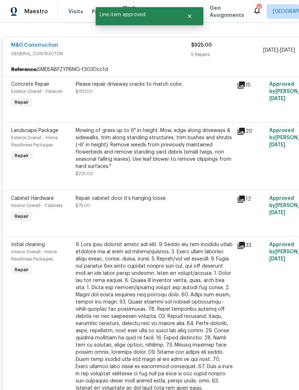
scroll to position [118, 0]
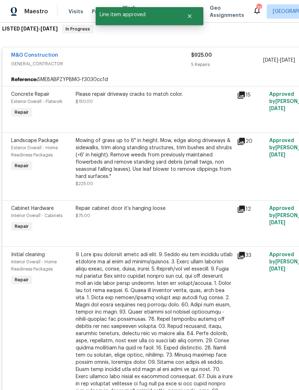
click at [166, 164] on div "Mowing of grass up to 6" in height. Mow, edge along driveways & sidewalks, trim…" at bounding box center [154, 158] width 157 height 43
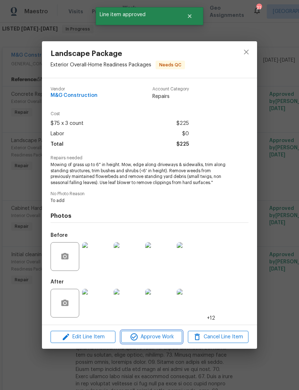
click at [160, 340] on span "Approve Work" at bounding box center [151, 336] width 56 height 9
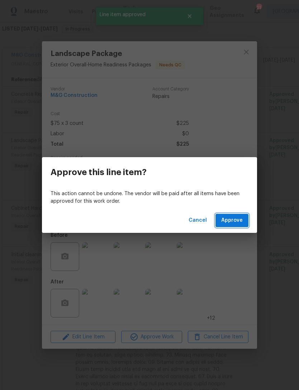
click at [239, 223] on span "Approve" at bounding box center [232, 220] width 22 height 9
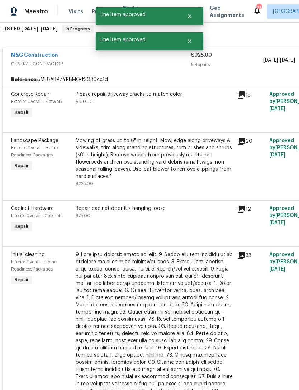
scroll to position [74, 0]
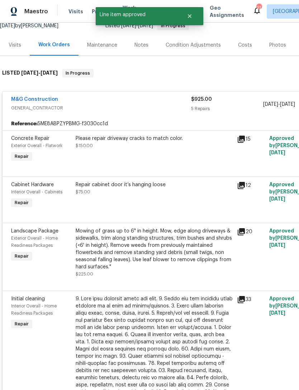
click at [180, 151] on div "Please repair driveway cracks to match color. $150.00" at bounding box center [153, 149] width 161 height 33
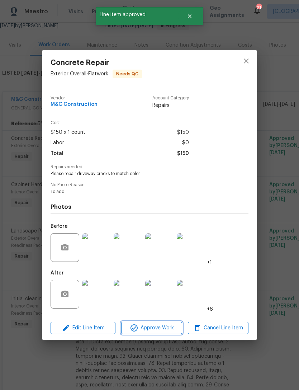
click at [166, 325] on span "Approve Work" at bounding box center [151, 327] width 56 height 9
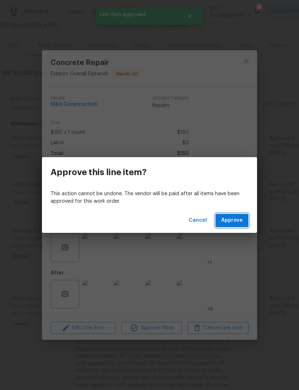
click at [238, 220] on span "Approve" at bounding box center [232, 220] width 22 height 9
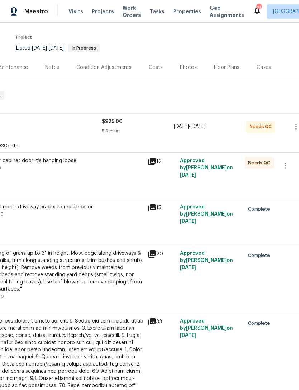
scroll to position [52, 89]
click at [97, 171] on div "Repair cabinet door it’s hanging loose $75.00" at bounding box center [64, 164] width 157 height 14
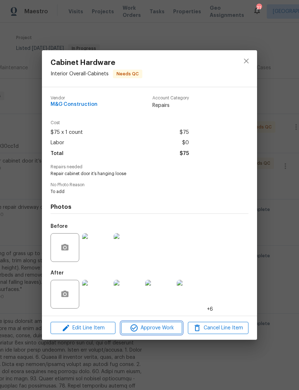
click at [154, 329] on span "Approve Work" at bounding box center [151, 327] width 56 height 9
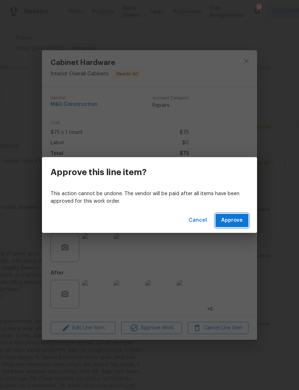
click at [234, 219] on span "Approve" at bounding box center [232, 220] width 22 height 9
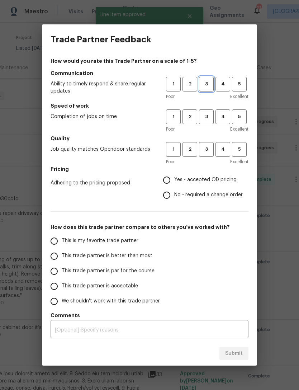
click at [207, 87] on span "3" at bounding box center [206, 84] width 13 height 8
click at [209, 116] on span "3" at bounding box center [206, 117] width 13 height 8
click at [210, 143] on button "3" at bounding box center [206, 149] width 15 height 15
click at [178, 175] on label "Yes - accepted OD pricing" at bounding box center [200, 179] width 83 height 15
click at [174, 175] on input "Yes - accepted OD pricing" at bounding box center [166, 179] width 15 height 15
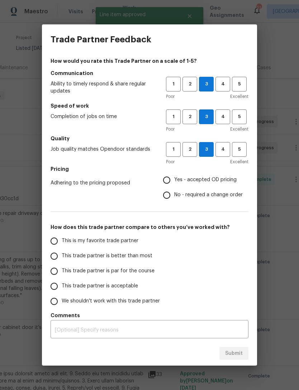
radio input "true"
click at [59, 273] on input "This trade partner is par for the course" at bounding box center [54, 270] width 15 height 15
click at [234, 351] on span "Submit" at bounding box center [234, 353] width 18 height 9
radio input "true"
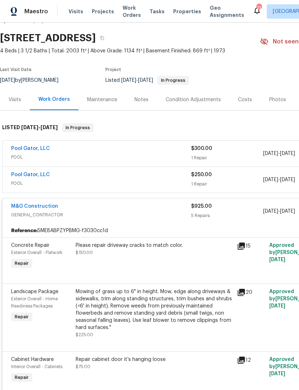
scroll to position [20, 0]
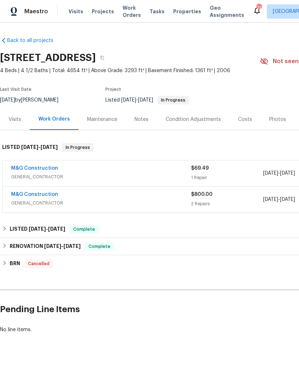
click at [120, 169] on div "M&G Construction" at bounding box center [101, 168] width 180 height 9
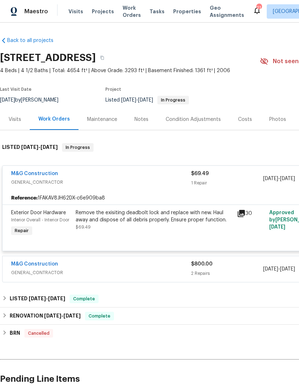
click at [153, 219] on div "Remove the exisiting deadbolt lock and replace with new. Haul away and dispose …" at bounding box center [154, 216] width 157 height 14
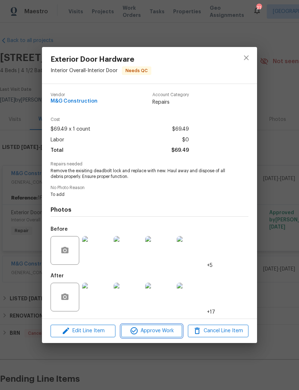
click at [157, 328] on span "Approve Work" at bounding box center [151, 330] width 56 height 9
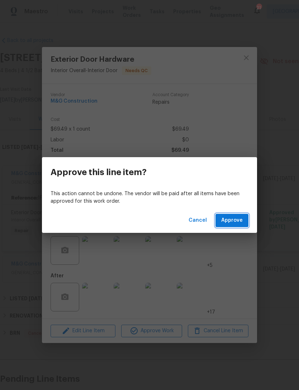
click at [235, 221] on span "Approve" at bounding box center [232, 220] width 22 height 9
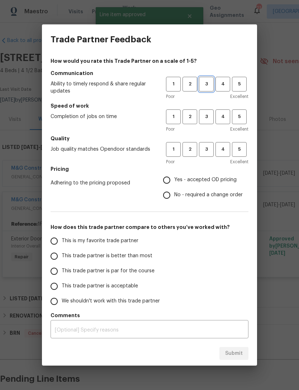
click at [207, 87] on span "3" at bounding box center [206, 84] width 13 height 8
click at [210, 116] on span "3" at bounding box center [206, 117] width 13 height 8
click at [209, 145] on span "3" at bounding box center [206, 149] width 13 height 8
click at [58, 265] on input "This trade partner is par for the course" at bounding box center [54, 270] width 15 height 15
radio input "true"
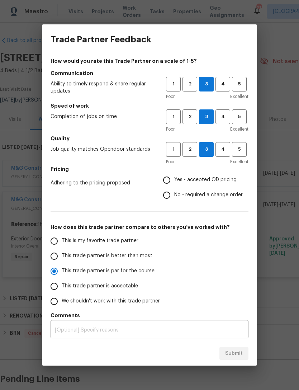
click at [173, 176] on input "Yes - accepted OD pricing" at bounding box center [166, 179] width 15 height 15
click at [241, 352] on span "Submit" at bounding box center [234, 353] width 18 height 9
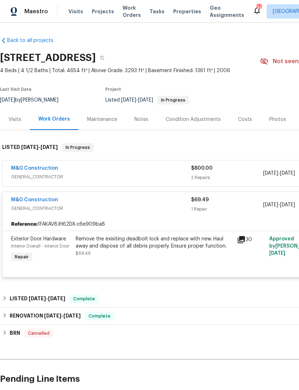
radio input "false"
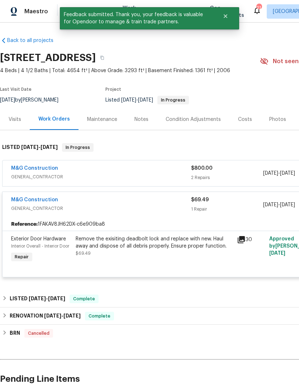
click at [133, 167] on div "M&G Construction" at bounding box center [101, 168] width 180 height 9
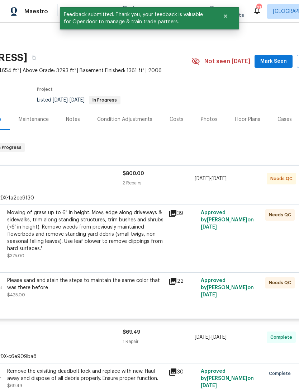
scroll to position [0, 68]
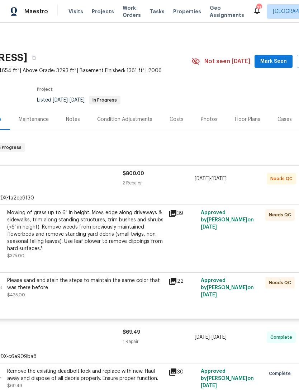
click at [123, 232] on div "Mowing of grass up to 6" in height. Mow, edge along driveways & sidewalks, trim…" at bounding box center [85, 230] width 157 height 43
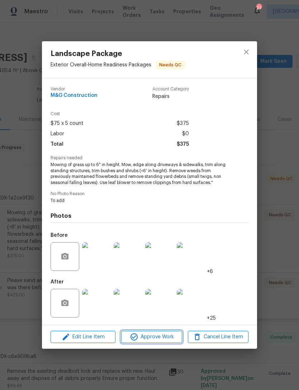
click at [148, 338] on span "Approve Work" at bounding box center [151, 336] width 56 height 9
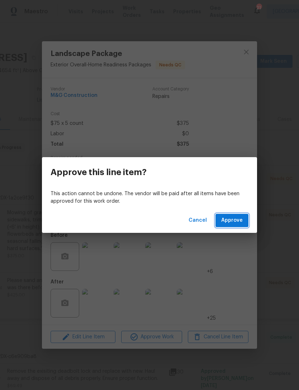
click at [240, 220] on span "Approve" at bounding box center [232, 220] width 22 height 9
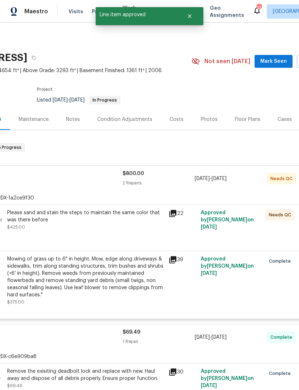
click at [102, 235] on div "Please sand and stain the steps to maintain the same color that was there befor…" at bounding box center [85, 223] width 161 height 33
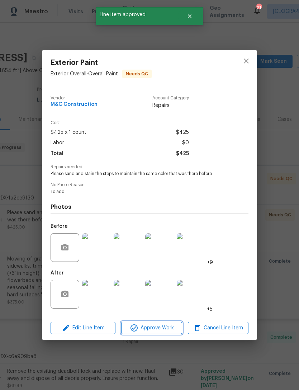
click at [160, 331] on span "Approve Work" at bounding box center [151, 327] width 56 height 9
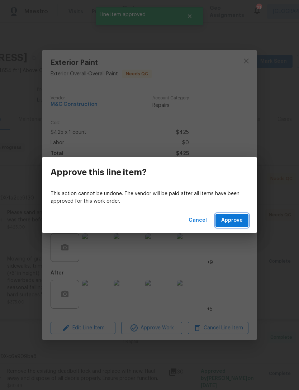
click at [236, 222] on span "Approve" at bounding box center [232, 220] width 22 height 9
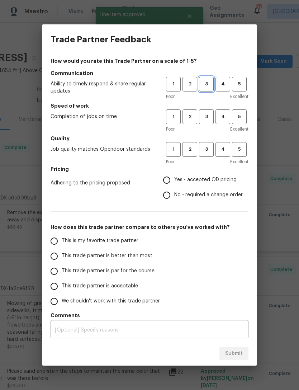
click at [211, 84] on span "3" at bounding box center [206, 84] width 13 height 8
click at [212, 115] on span "3" at bounding box center [206, 117] width 13 height 8
click at [206, 148] on span "3" at bounding box center [206, 149] width 13 height 8
click at [166, 182] on input "Yes - accepted OD pricing" at bounding box center [166, 179] width 15 height 15
radio input "true"
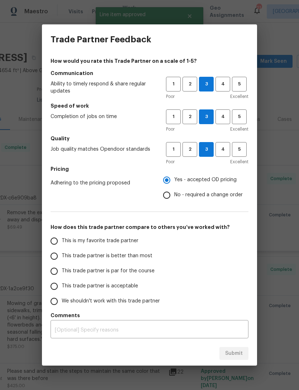
click at [57, 270] on input "This trade partner is par for the course" at bounding box center [54, 270] width 15 height 15
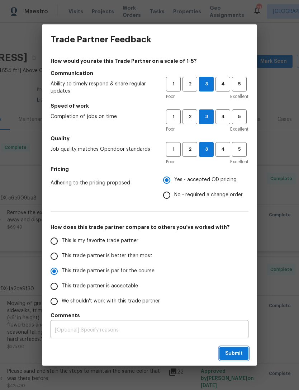
click at [238, 352] on span "Submit" at bounding box center [234, 353] width 18 height 9
radio input "true"
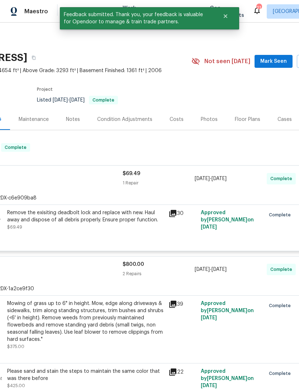
click at [276, 63] on span "Mark Seen" at bounding box center [273, 61] width 27 height 9
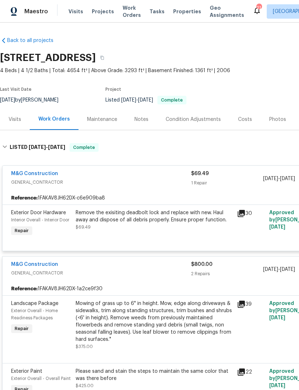
scroll to position [0, 0]
